Goal: Use online tool/utility: Use online tool/utility

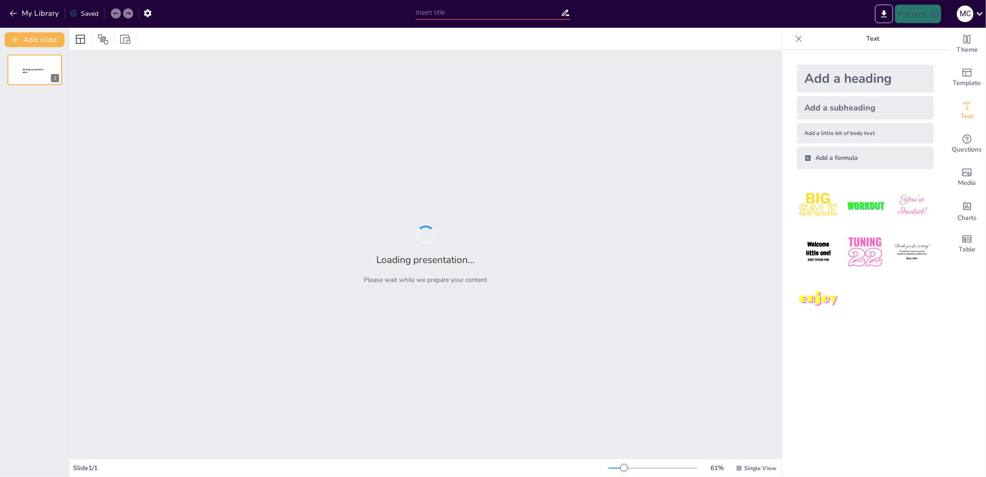
type input "test"
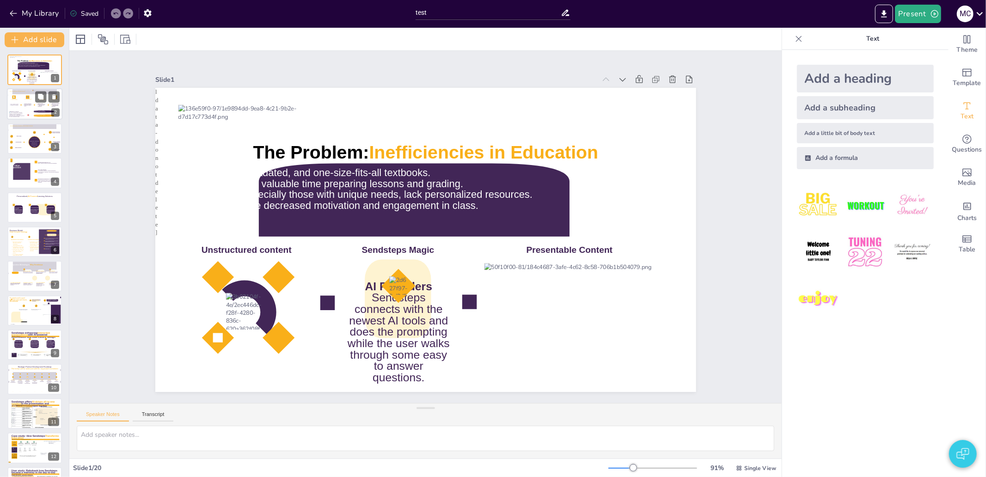
click at [24, 111] on icon at bounding box center [17, 114] width 16 height 6
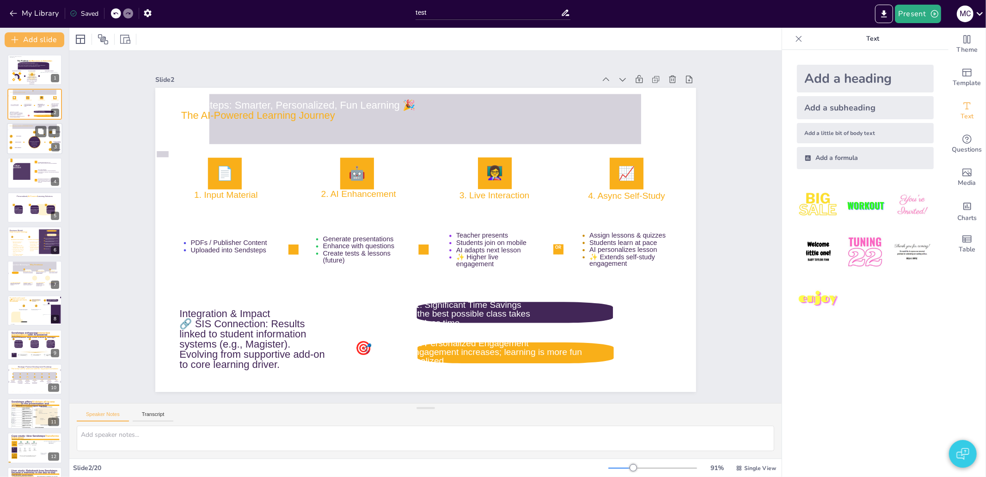
click at [23, 153] on div at bounding box center [34, 138] width 55 height 31
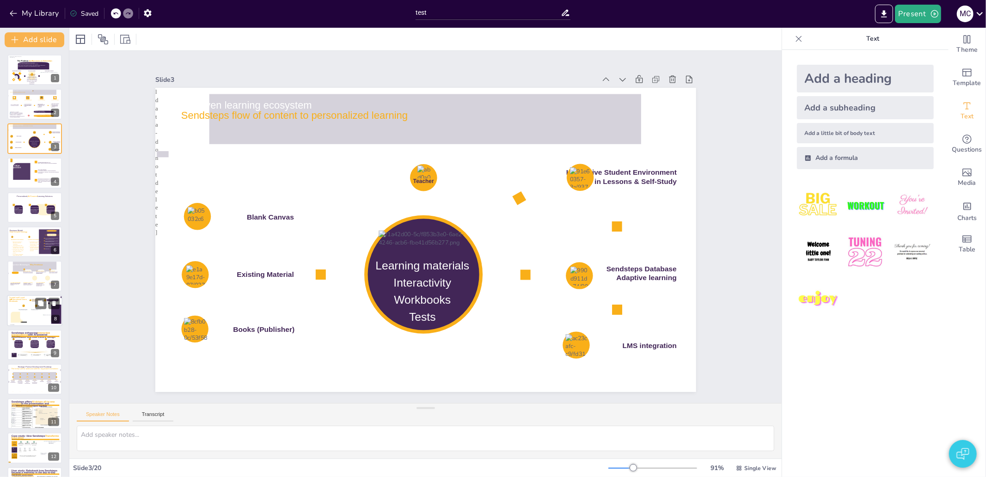
click at [33, 296] on div at bounding box center [34, 310] width 55 height 31
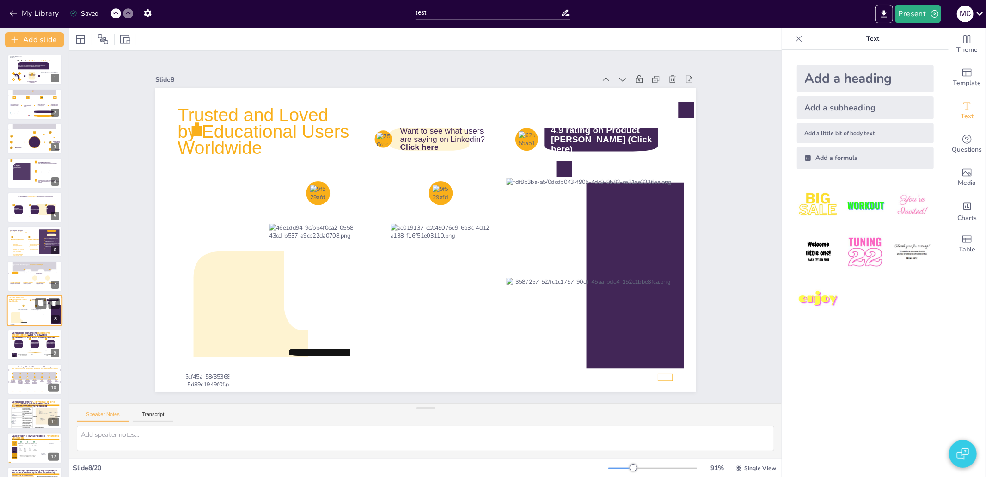
scroll to position [48, 0]
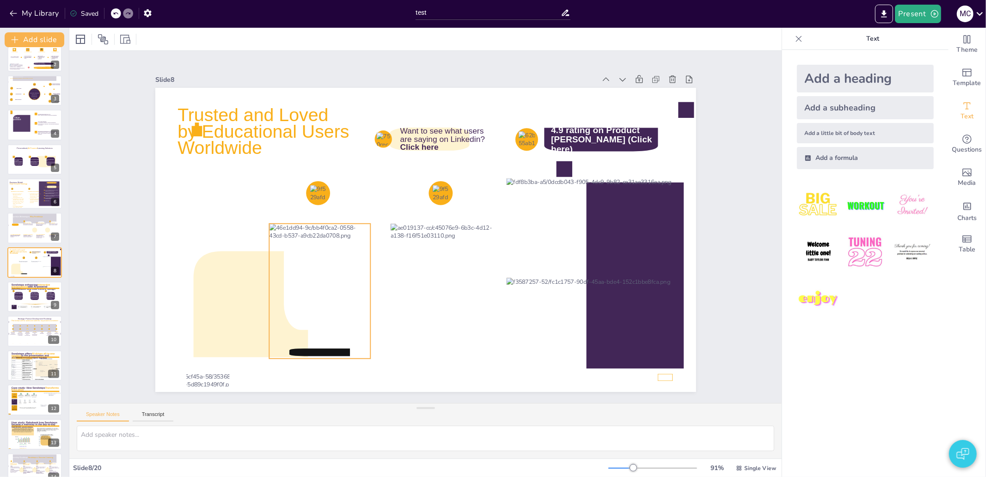
click at [294, 233] on div at bounding box center [321, 158] width 169 height 150
click at [428, 329] on div at bounding box center [438, 339] width 21 height 21
drag, startPoint x: 310, startPoint y: 190, endPoint x: 312, endPoint y: 196, distance: 6.7
click at [314, 196] on div at bounding box center [323, 191] width 18 height 18
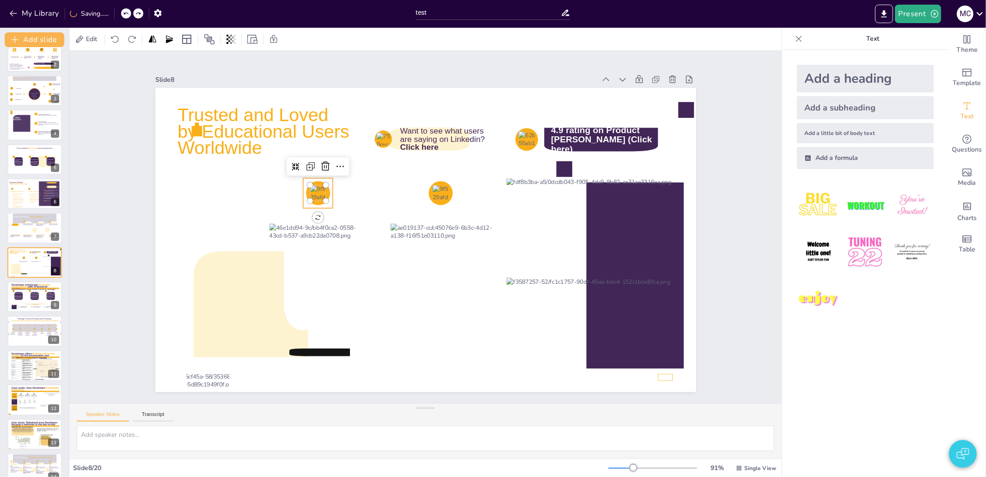
click at [362, 141] on icon at bounding box center [379, 125] width 34 height 34
click at [288, 165] on div "Group" at bounding box center [289, 174] width 27 height 18
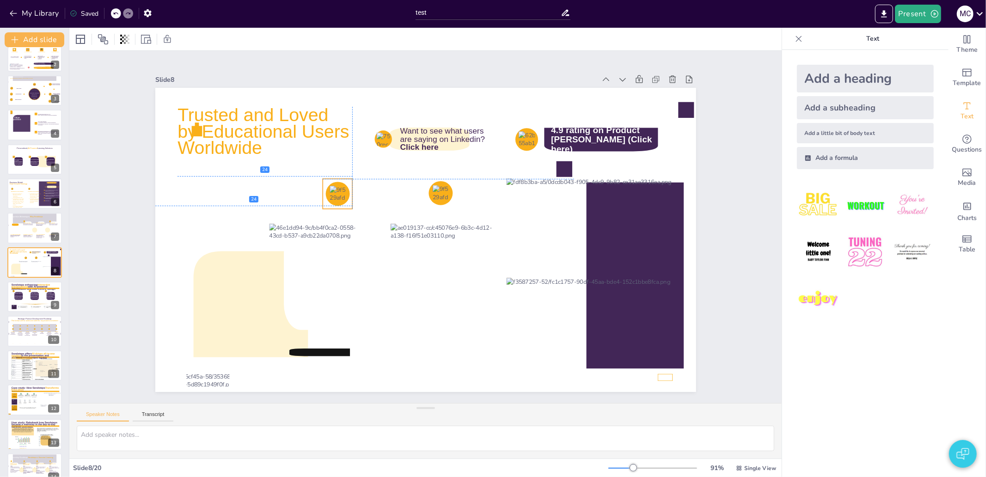
drag, startPoint x: 309, startPoint y: 186, endPoint x: 329, endPoint y: 187, distance: 19.9
click at [390, 147] on div at bounding box center [401, 136] width 22 height 22
click at [526, 141] on div at bounding box center [535, 150] width 19 height 19
drag, startPoint x: 521, startPoint y: 133, endPoint x: 521, endPoint y: 150, distance: 17.1
click at [421, 347] on div at bounding box center [408, 359] width 25 height 25
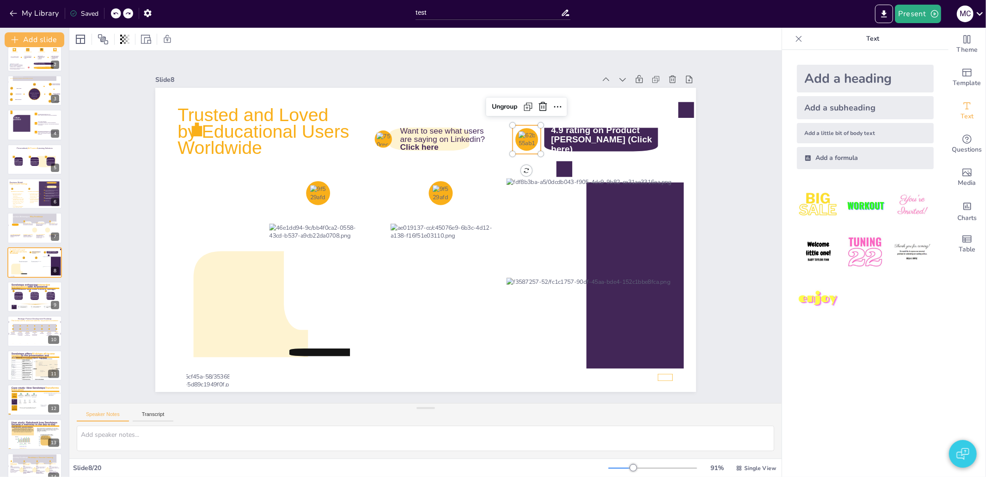
click at [313, 268] on div at bounding box center [302, 279] width 22 height 22
drag, startPoint x: 515, startPoint y: 132, endPoint x: 496, endPoint y: 140, distance: 20.3
click at [496, 132] on div at bounding box center [503, 121] width 21 height 21
click at [381, 131] on div "Trusted and Loved by Educational Users Worldwide 4.9 rating on Product [PERSON_…" at bounding box center [423, 214] width 592 height 410
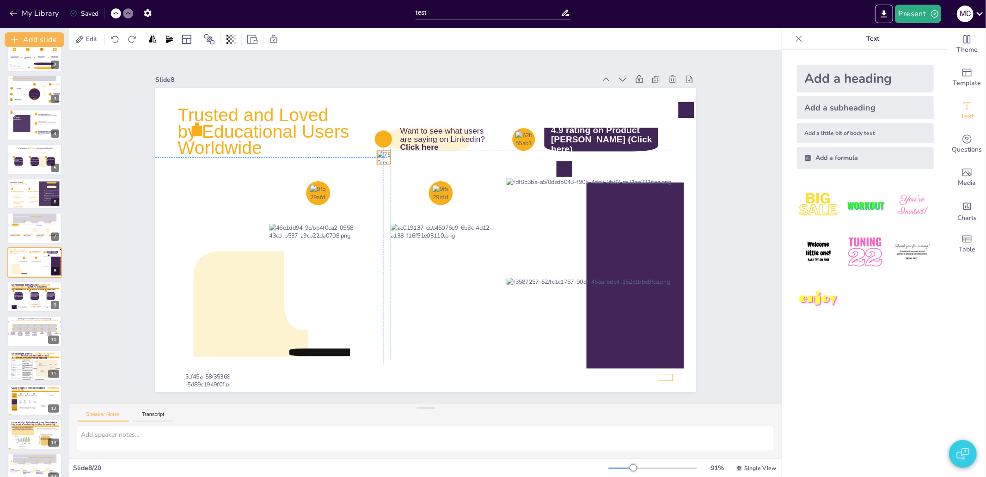
drag, startPoint x: 376, startPoint y: 135, endPoint x: 374, endPoint y: 149, distance: 15.1
click at [497, 216] on div at bounding box center [506, 225] width 18 height 18
click at [340, 232] on div at bounding box center [335, 236] width 9 height 9
click at [347, 262] on div at bounding box center [341, 268] width 12 height 12
click at [24, 405] on icon at bounding box center [27, 408] width 20 height 6
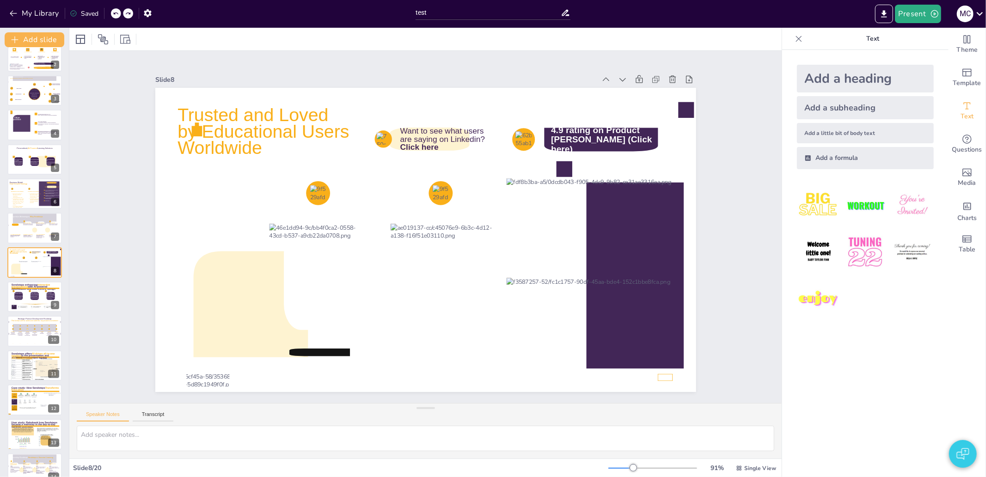
type textarea "Low classroom engagement: traditional lectures were ineffective, leading to low…"
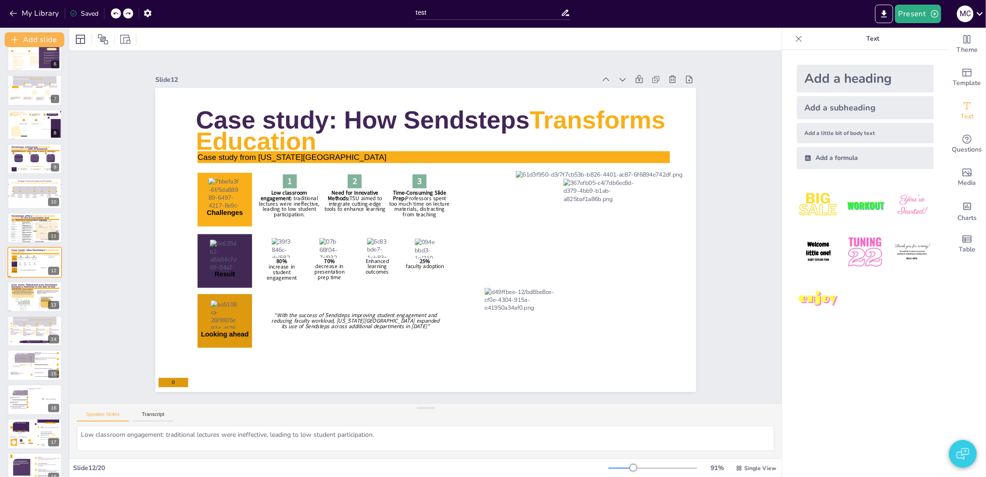
scroll to position [0, 0]
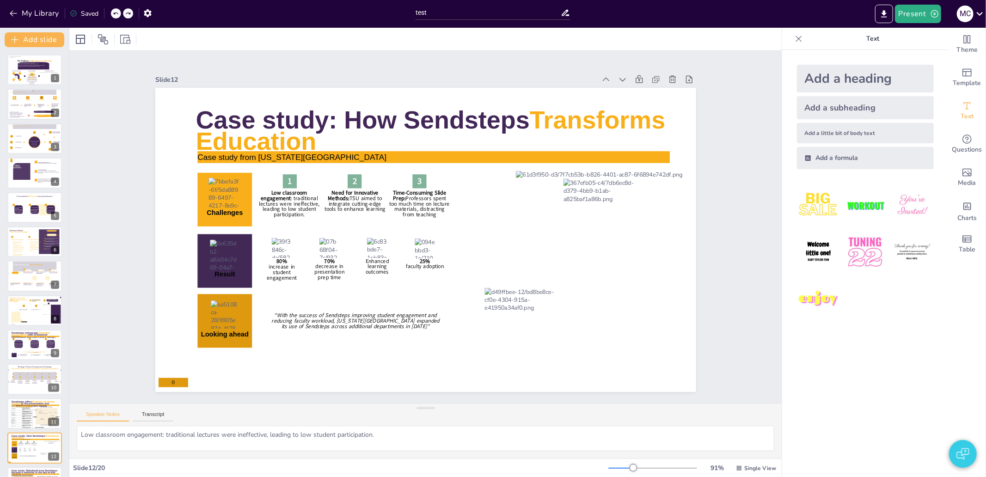
click at [958, 451] on img "button" at bounding box center [963, 454] width 12 height 22
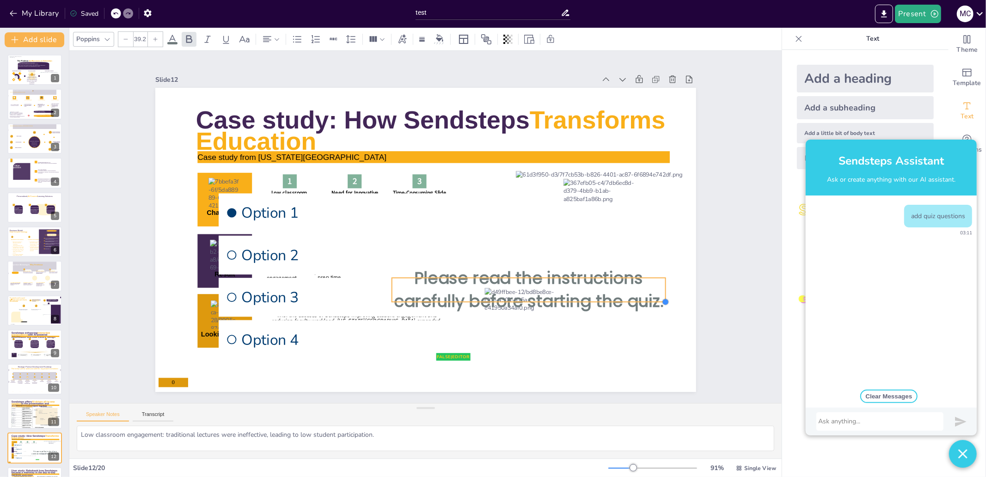
type input "38.9"
drag, startPoint x: 719, startPoint y: 302, endPoint x: 654, endPoint y: 287, distance: 66.1
click at [654, 287] on div "0 Case study: How Sendsteps Transforms Education Case study from [US_STATE][GEO…" at bounding box center [418, 237] width 617 height 563
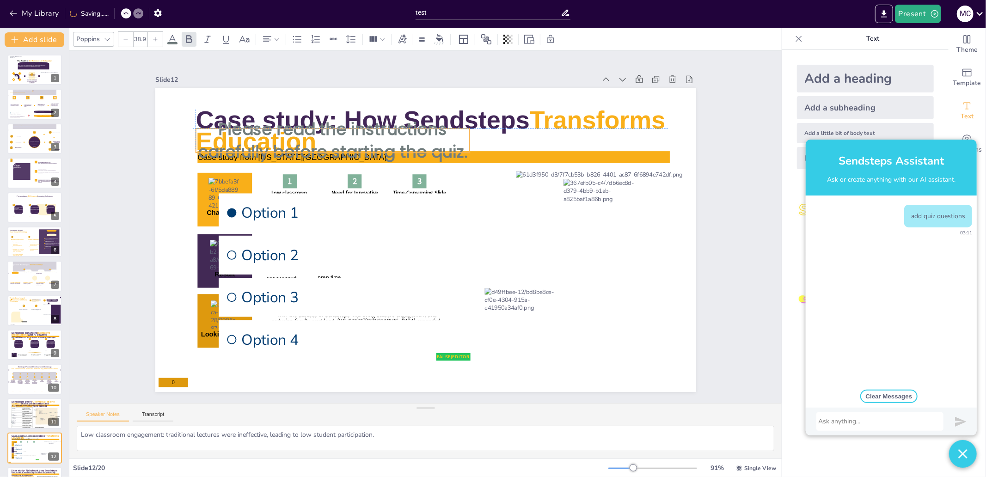
drag, startPoint x: 618, startPoint y: 288, endPoint x: 419, endPoint y: 144, distance: 245.0
click at [372, 168] on span "Please read the instructions carefully before starting the quiz." at bounding box center [324, 302] width 97 height 269
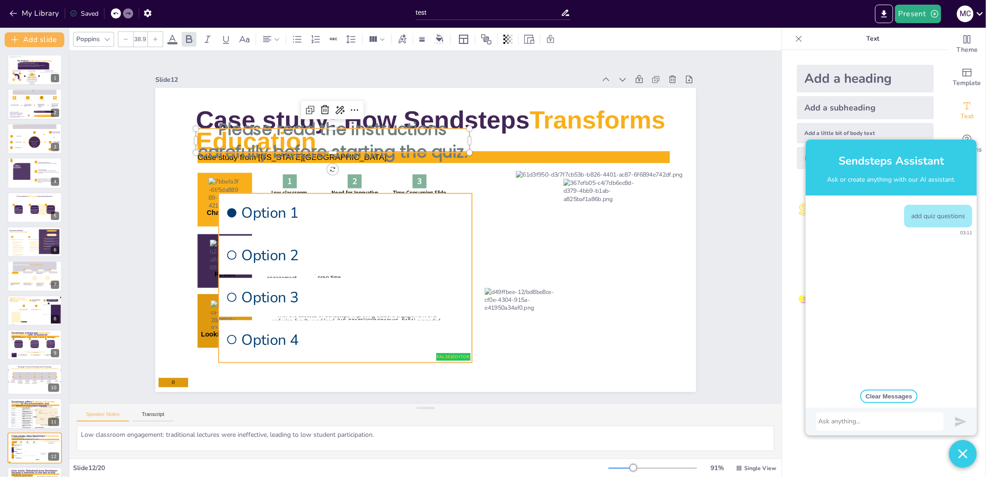
click at [412, 218] on span "Option 1" at bounding box center [427, 300] width 67 height 223
